Goal: Task Accomplishment & Management: Use online tool/utility

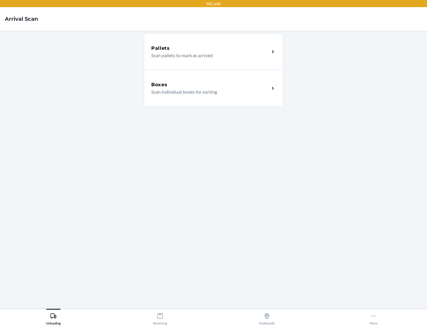
click at [210, 85] on div "Boxes" at bounding box center [210, 84] width 118 height 7
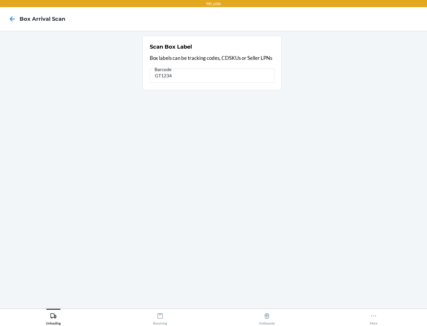
type input "GT1234"
